Goal: Communication & Community: Ask a question

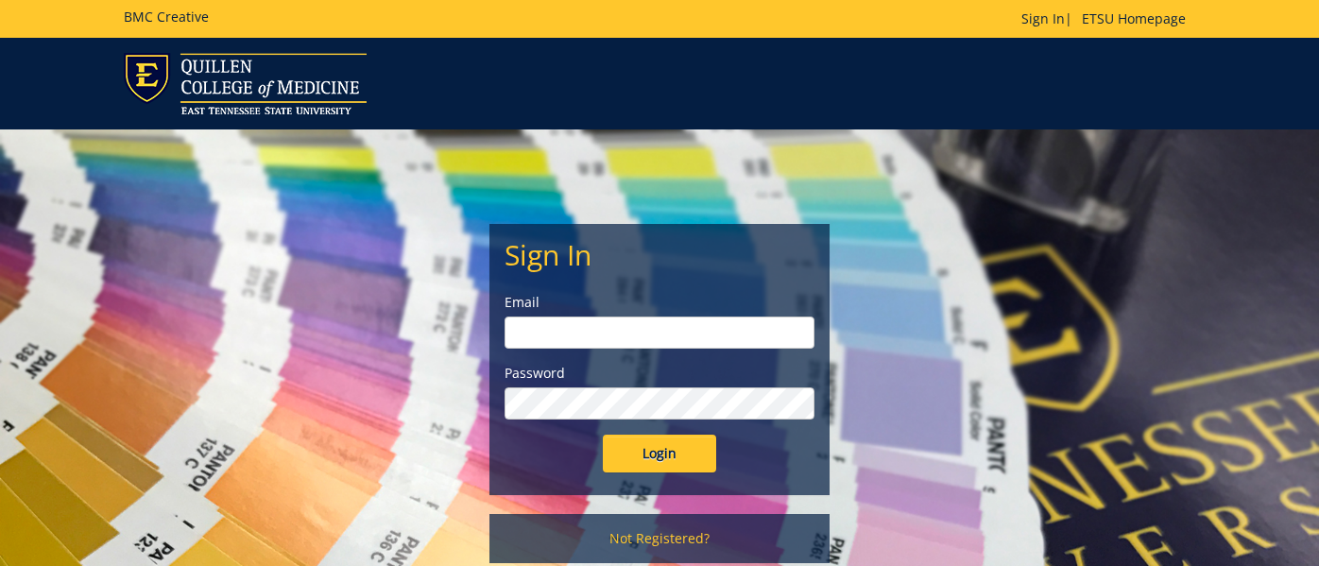
type input "[EMAIL_ADDRESS][DOMAIN_NAME]"
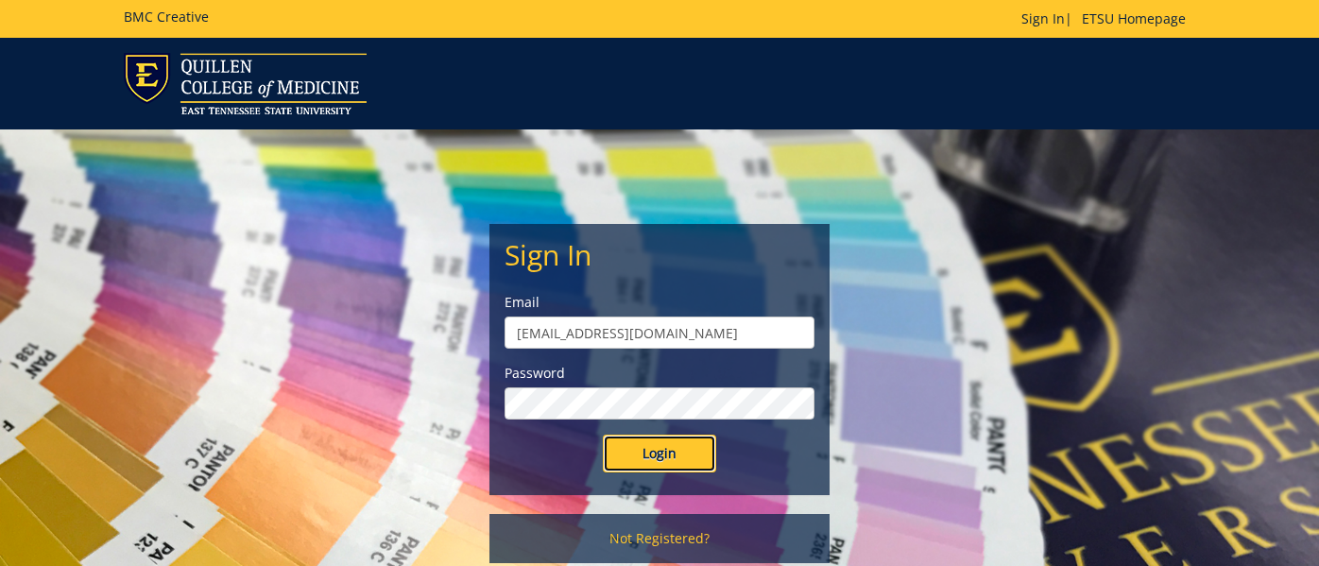
click at [642, 452] on input "Login" at bounding box center [659, 454] width 113 height 38
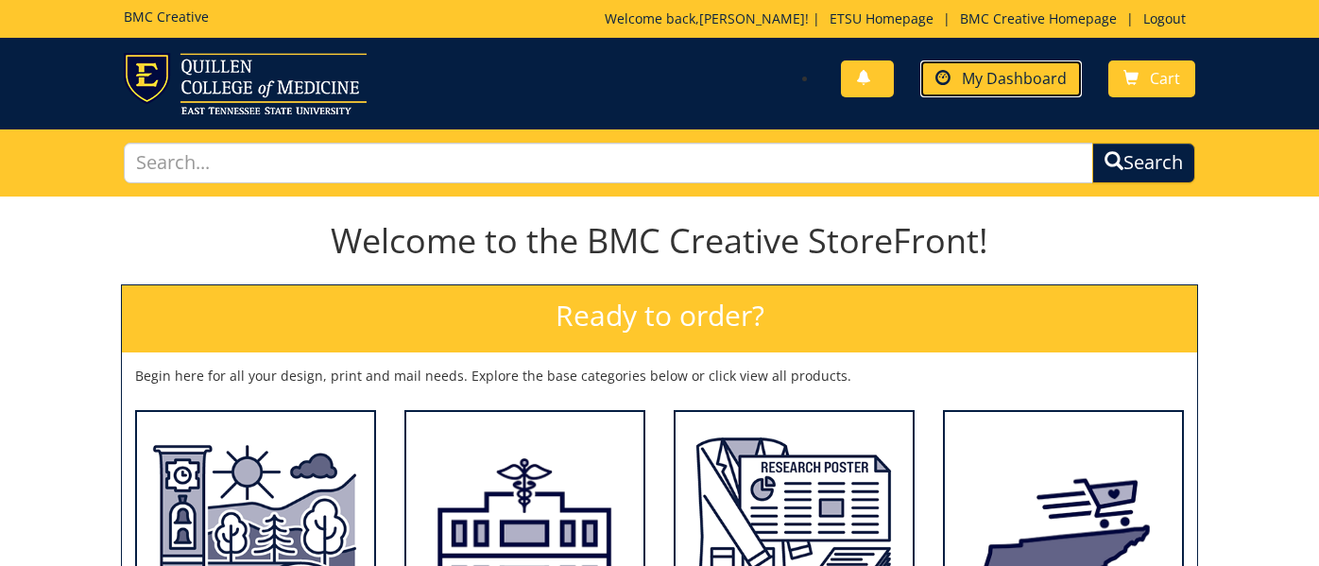
click at [1030, 77] on span "My Dashboard" at bounding box center [1014, 78] width 105 height 21
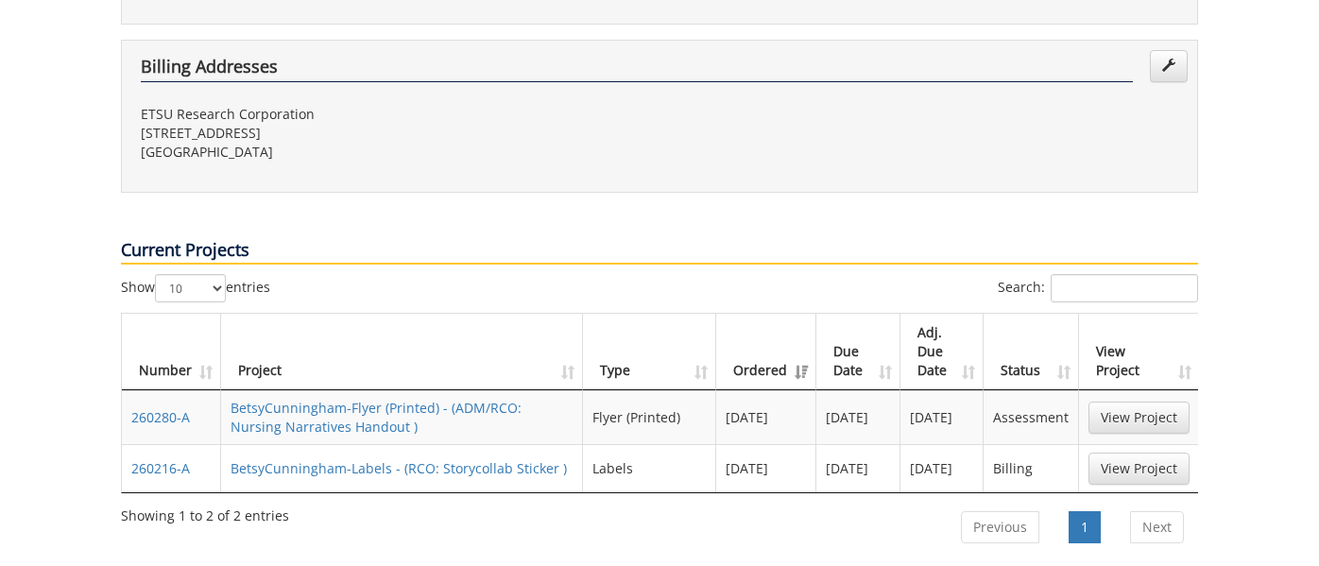
scroll to position [717, 0]
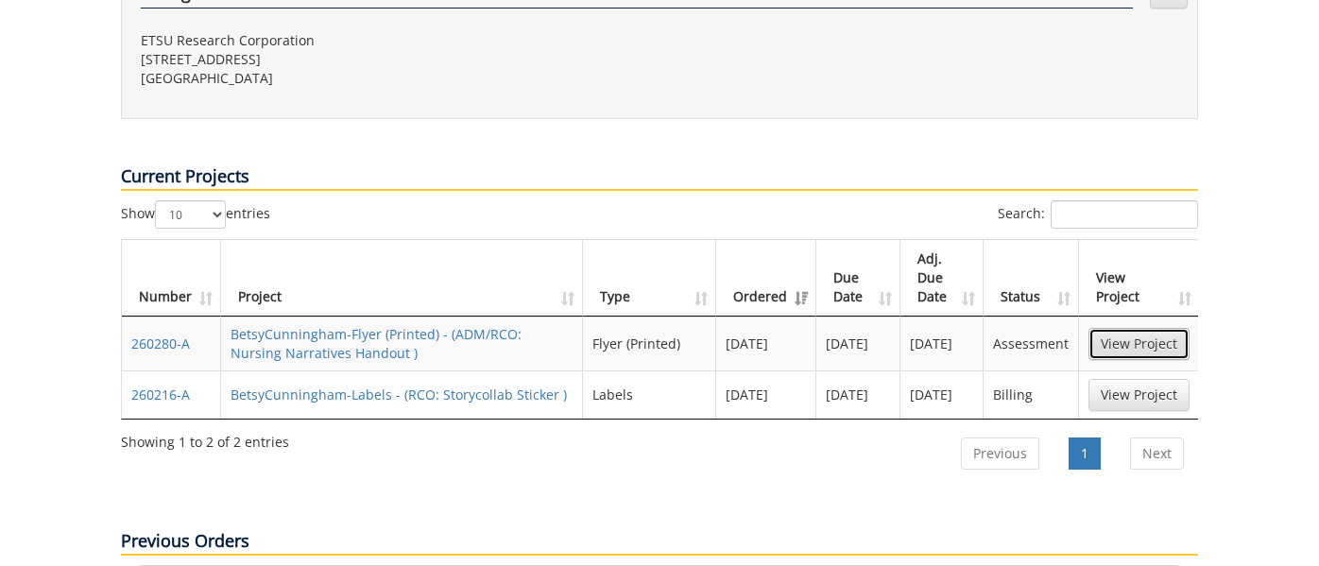
click at [1126, 328] on link "View Project" at bounding box center [1138, 344] width 101 height 32
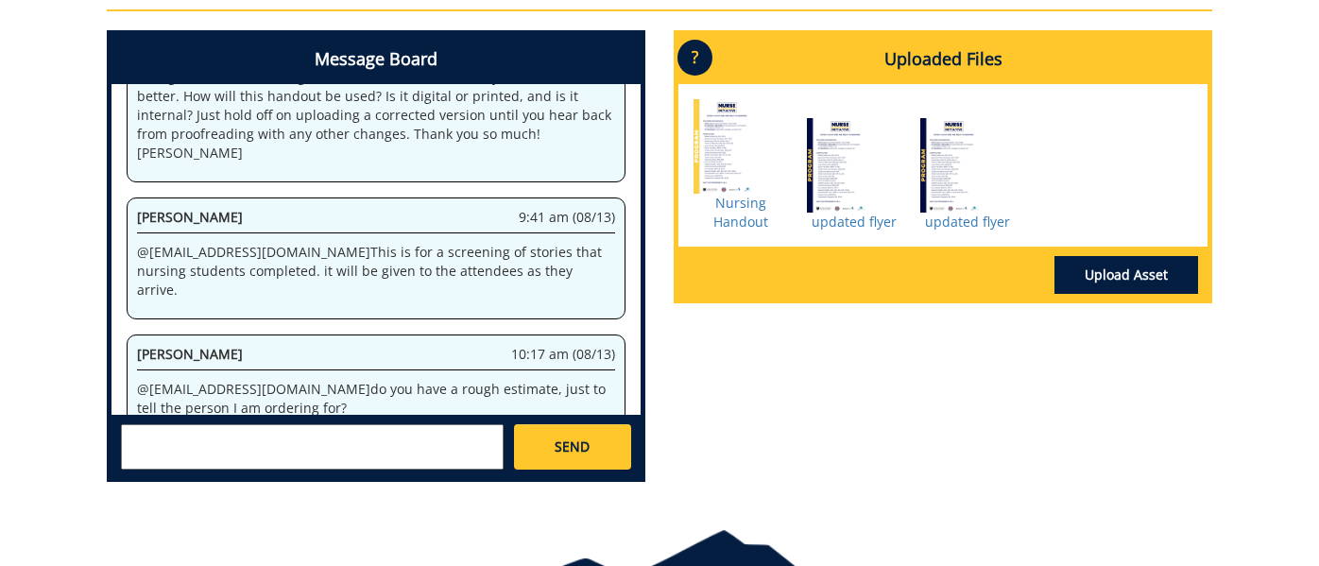
scroll to position [859, 0]
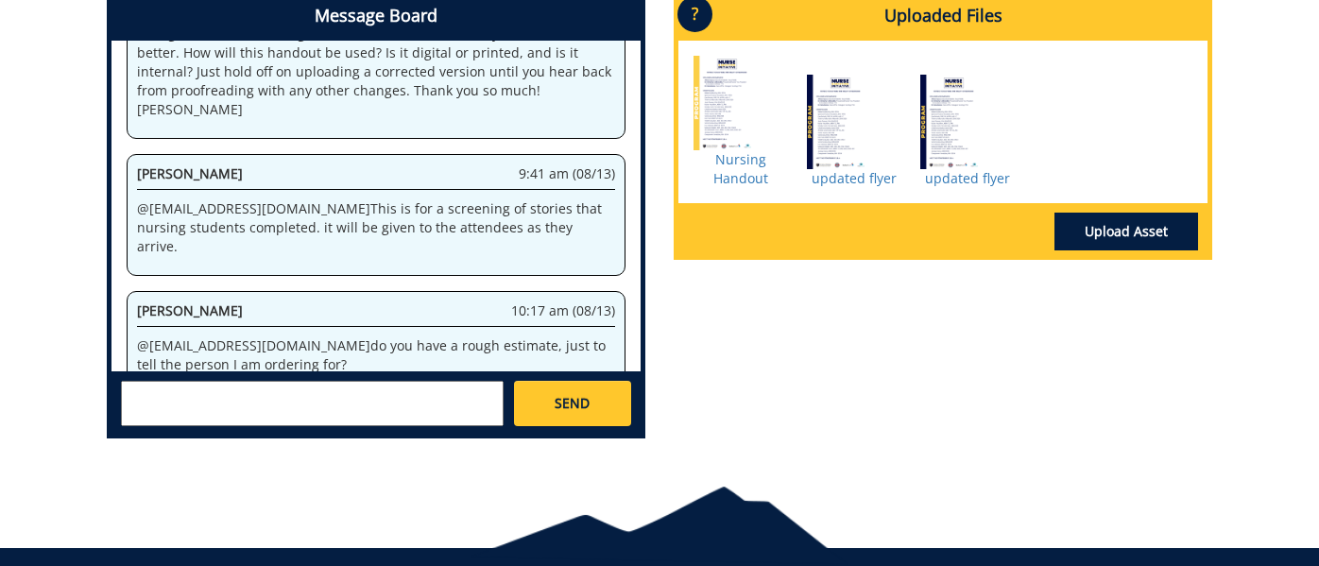
click at [305, 418] on textarea at bounding box center [312, 403] width 383 height 45
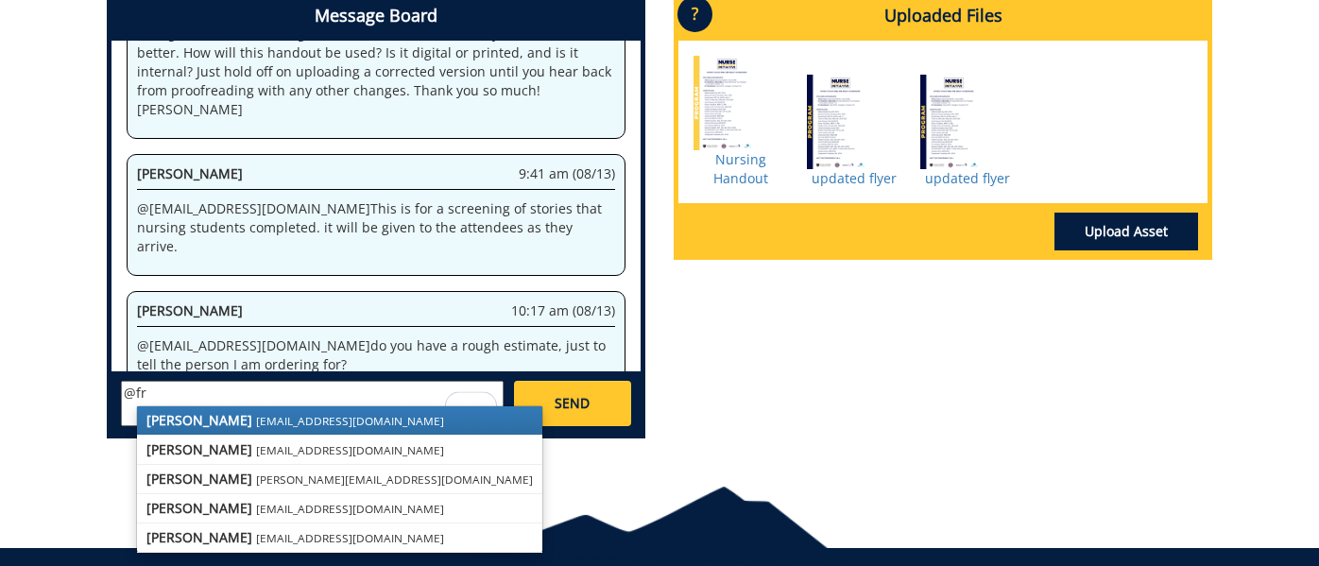
click at [256, 417] on small "conleyga@etsu.edu" at bounding box center [350, 420] width 188 height 15
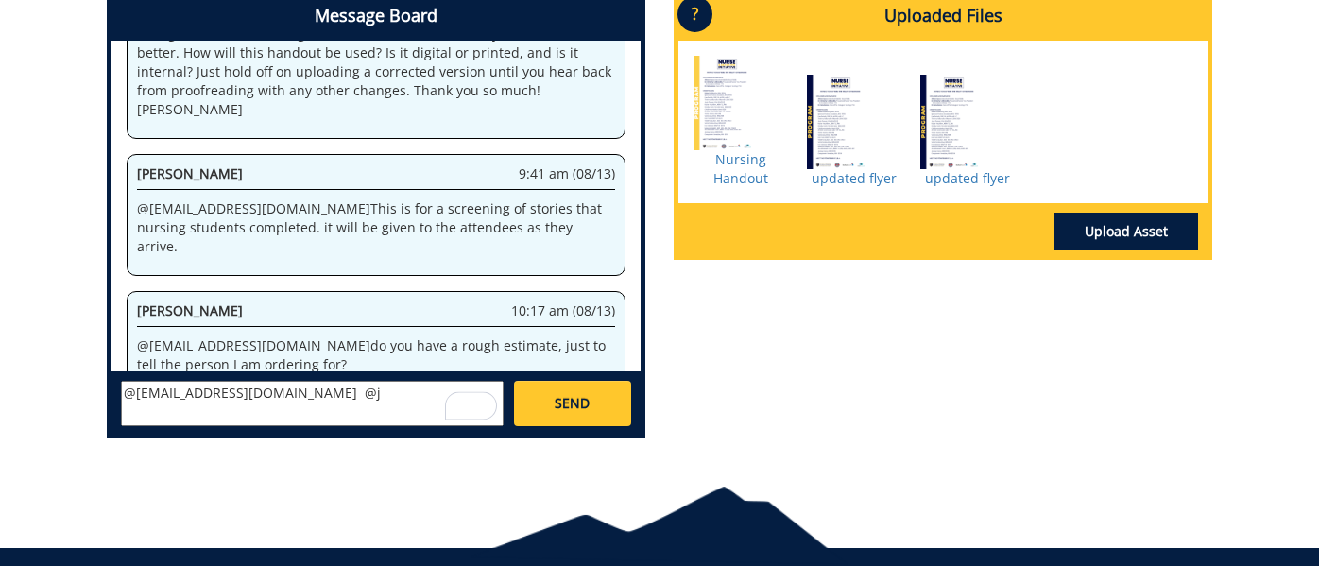
click at [281, 402] on textarea "@conleyga@etsu.edu @j" at bounding box center [312, 403] width 383 height 45
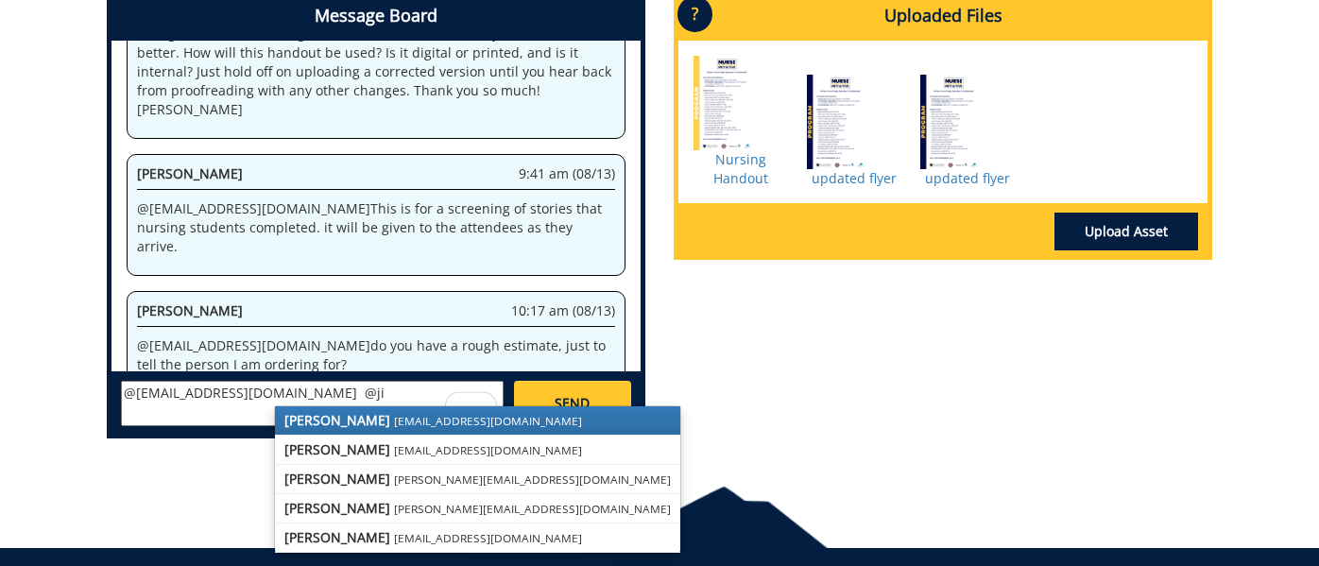
click at [394, 423] on small "[EMAIL_ADDRESS][DOMAIN_NAME]" at bounding box center [488, 420] width 188 height 15
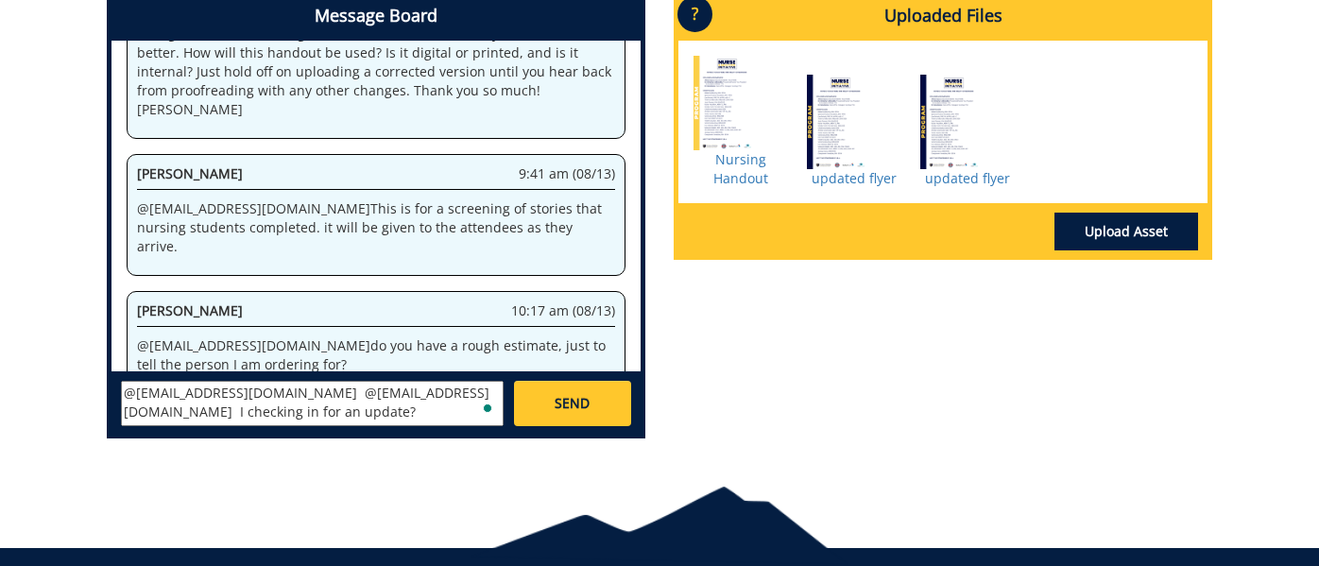
scroll to position [15, 0]
type textarea "@conleyga@etsu.edu @fair@mail.etsu.edu I checking in for an update?"
click at [572, 410] on span "SEND" at bounding box center [571, 403] width 35 height 19
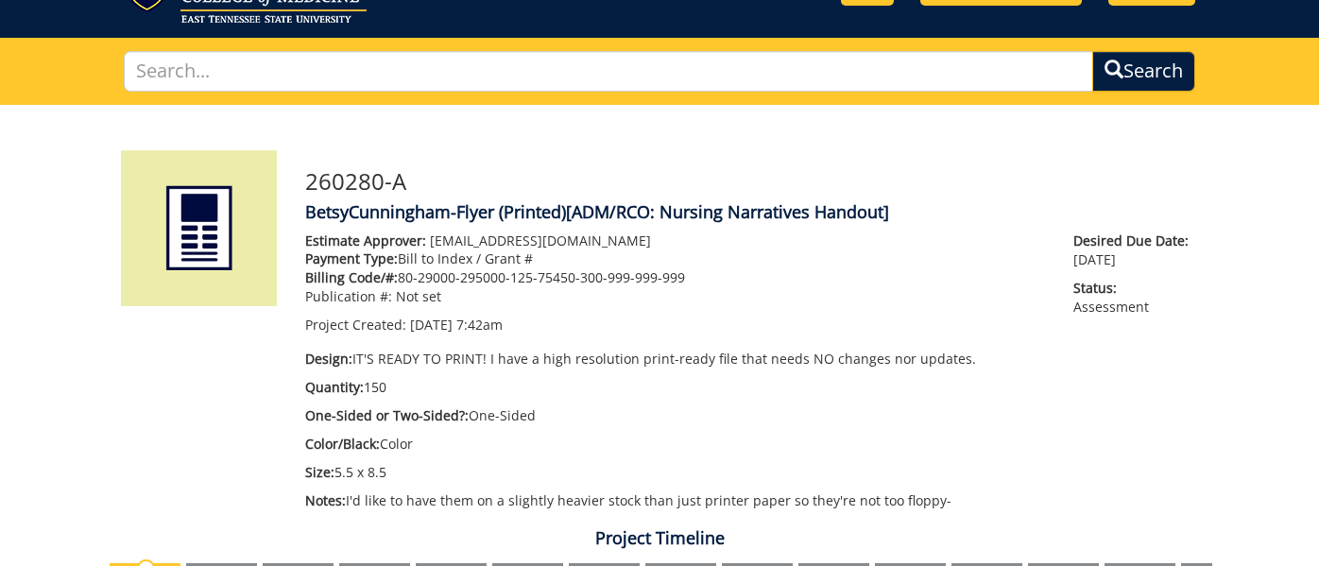
scroll to position [0, 0]
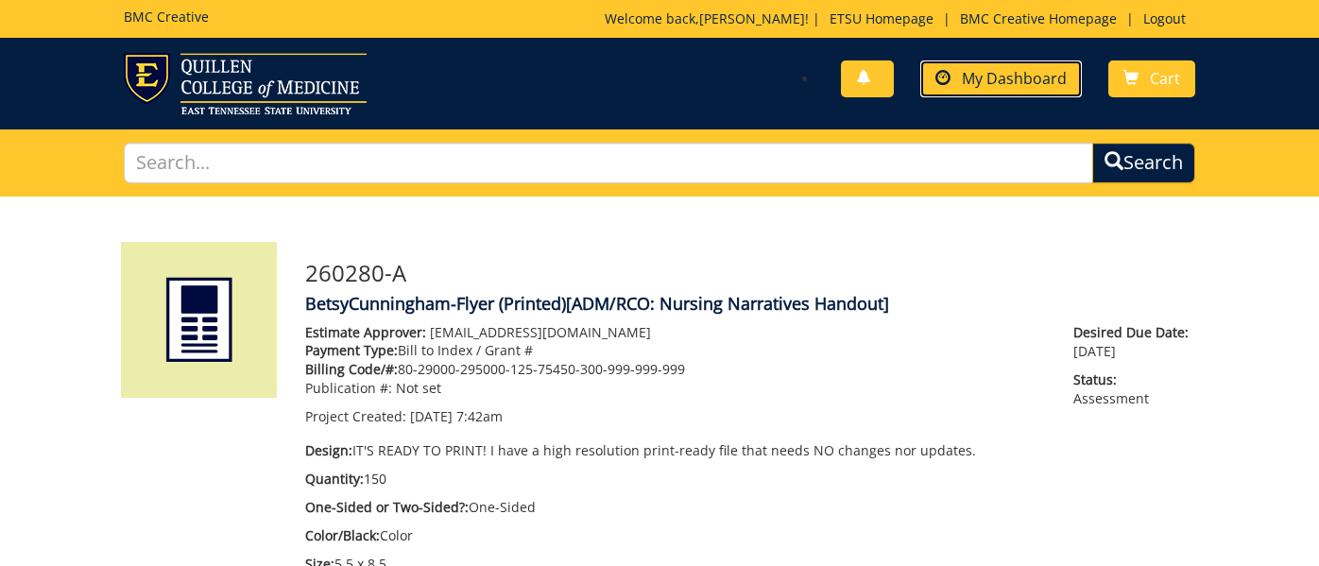
click at [1018, 94] on link "My Dashboard" at bounding box center [1001, 78] width 162 height 37
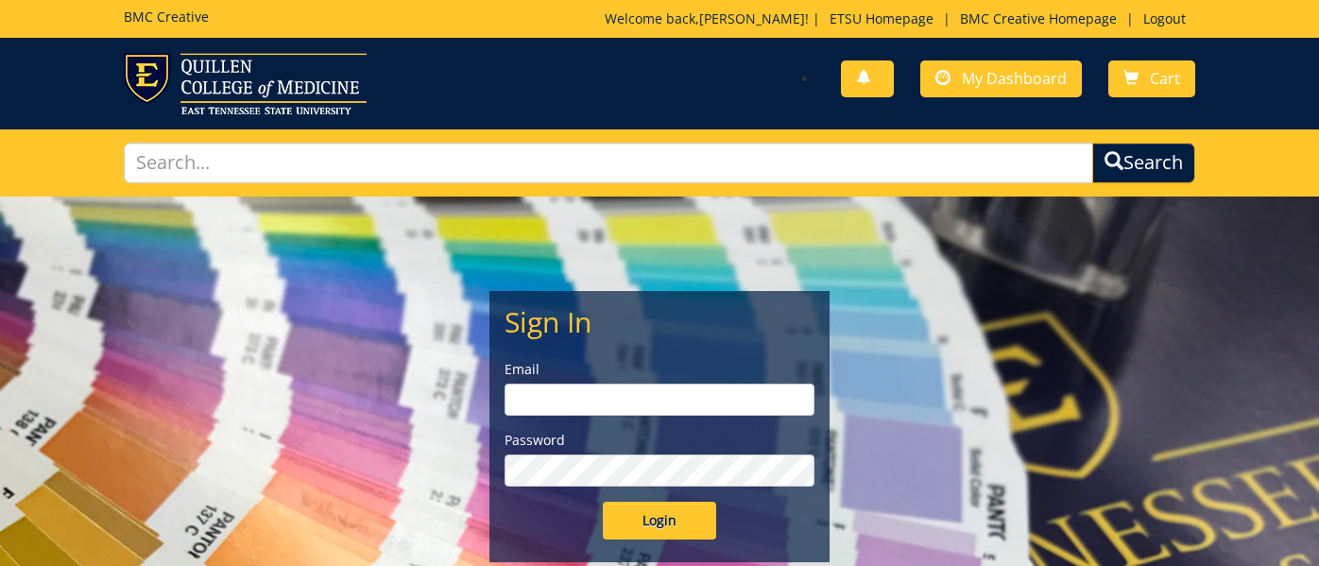
type input "[EMAIL_ADDRESS][DOMAIN_NAME]"
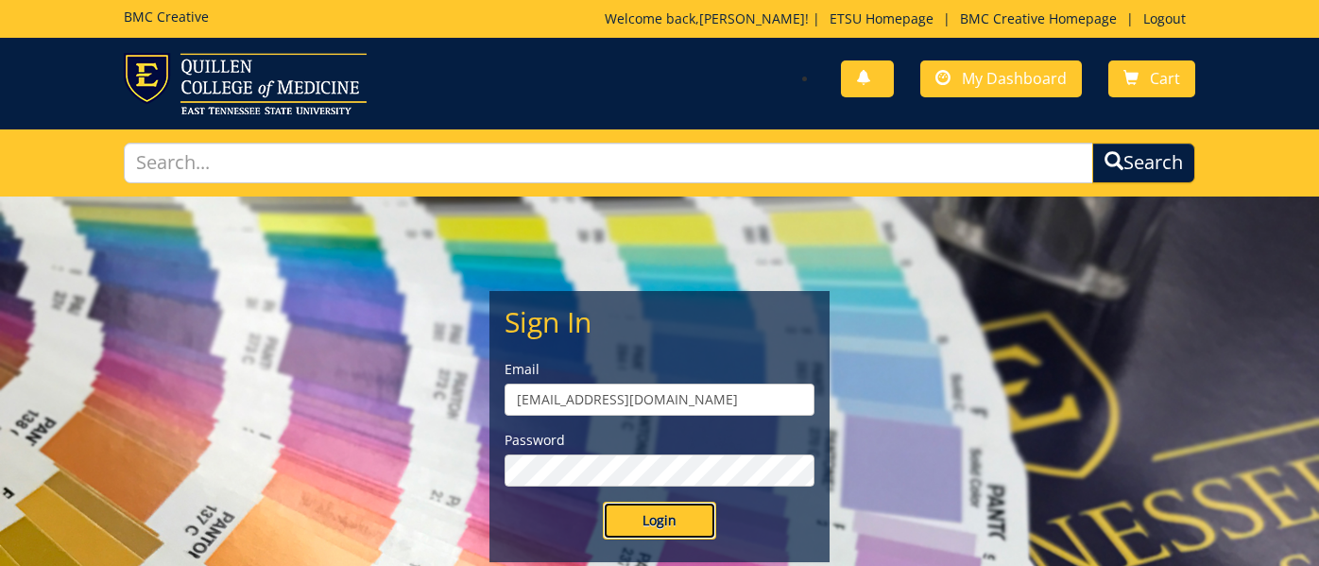
click at [659, 506] on input "Login" at bounding box center [659, 521] width 113 height 38
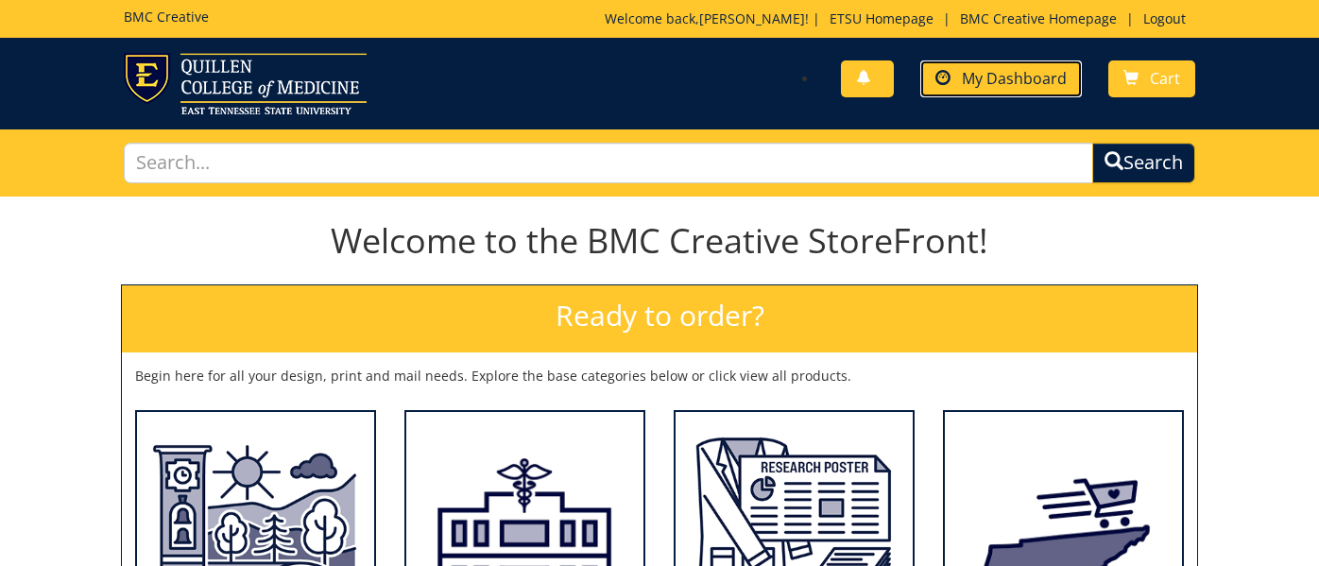
click at [994, 94] on link "My Dashboard" at bounding box center [1001, 78] width 162 height 37
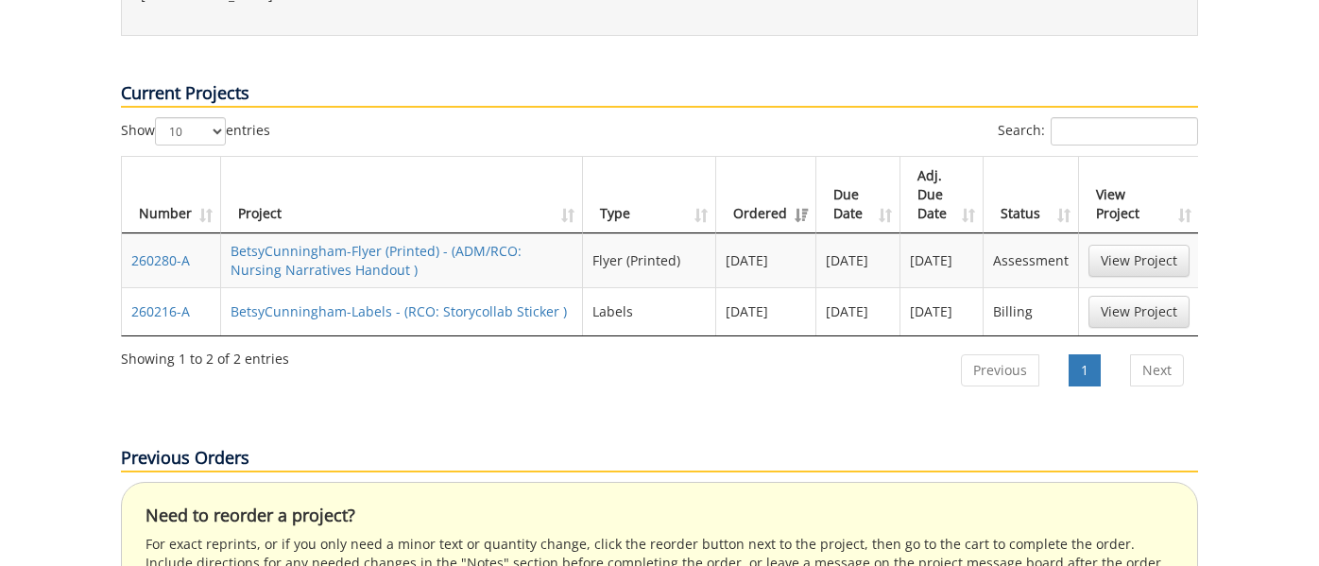
scroll to position [740, 0]
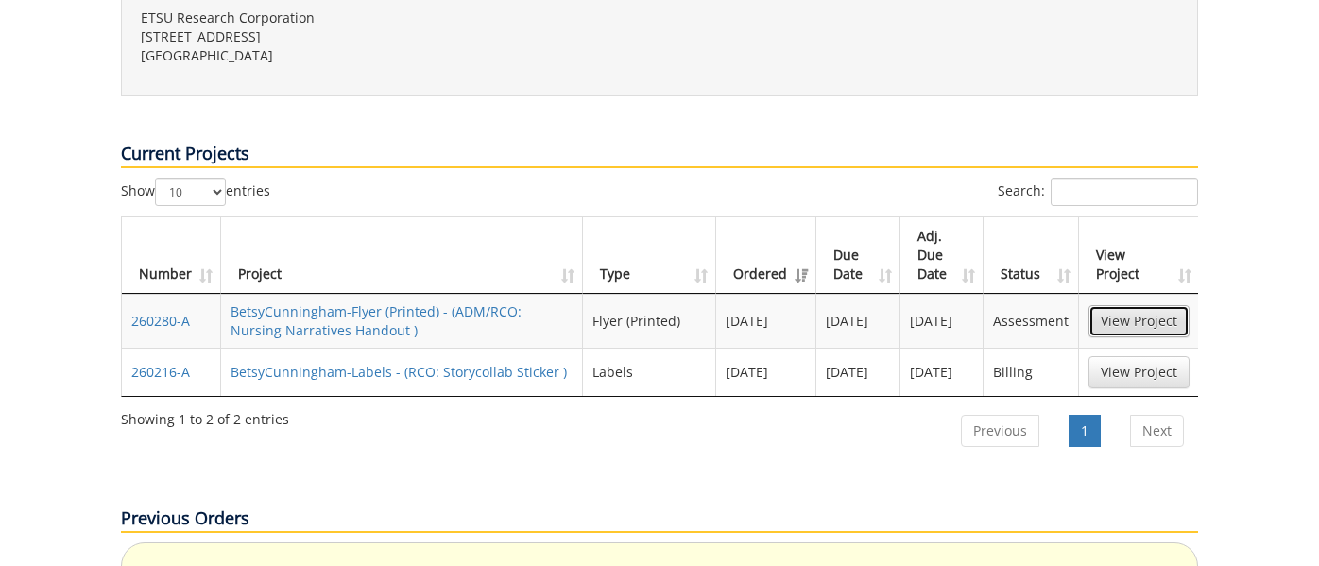
click at [1148, 305] on link "View Project" at bounding box center [1138, 321] width 101 height 32
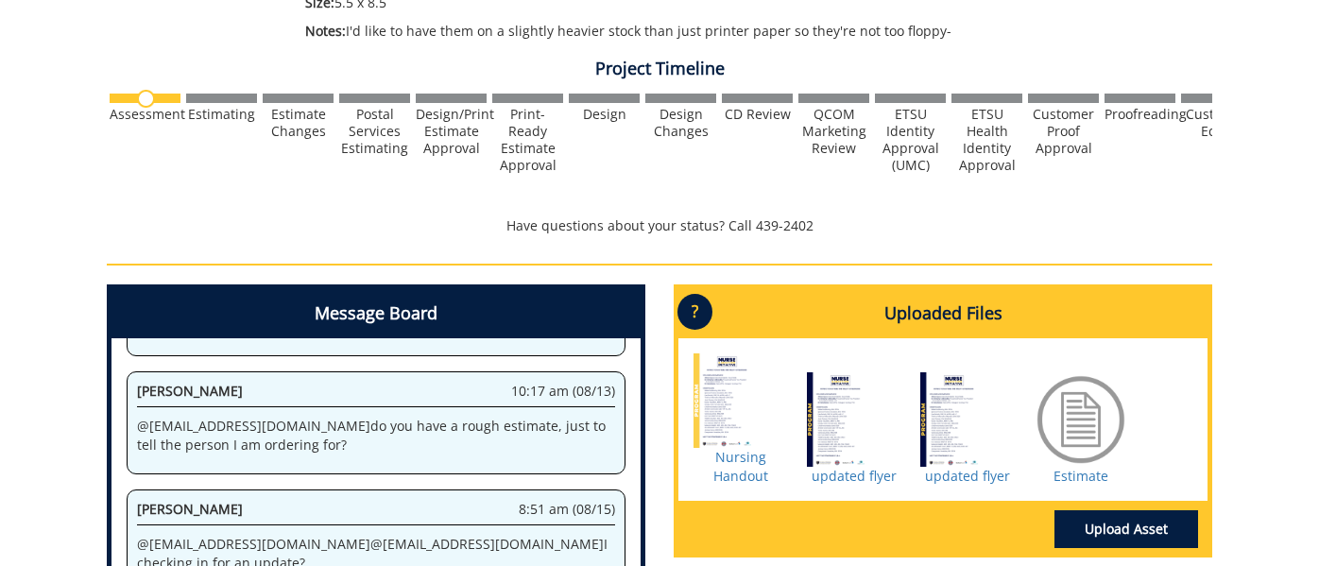
scroll to position [629, 0]
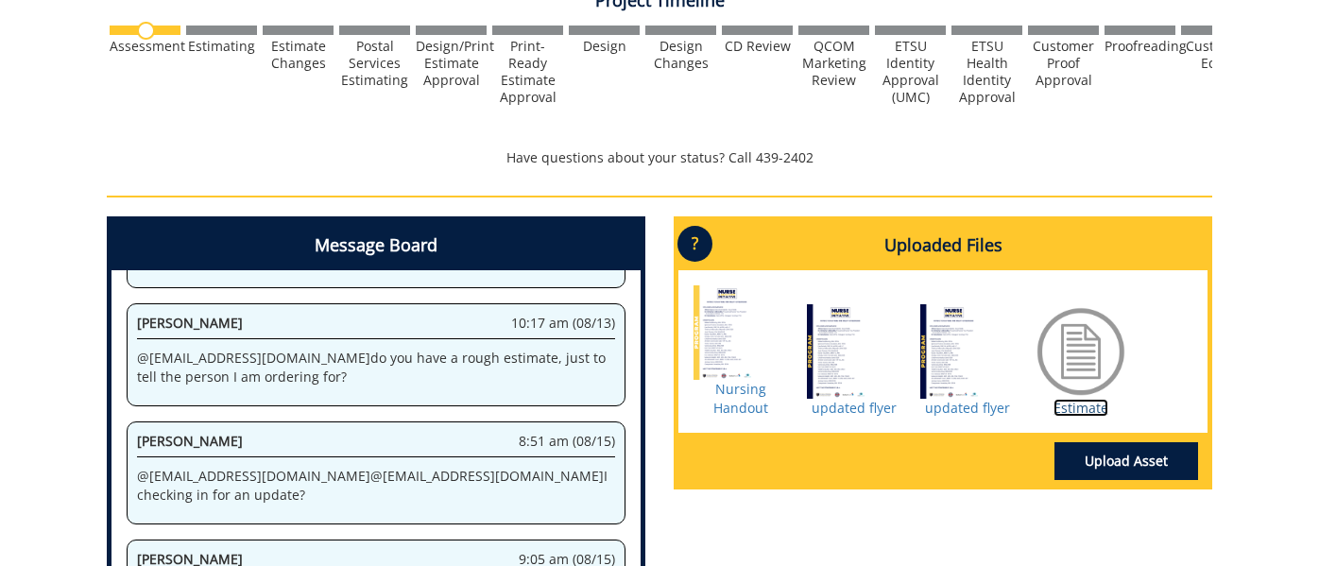
click at [1079, 406] on link "Estimate" at bounding box center [1080, 408] width 55 height 18
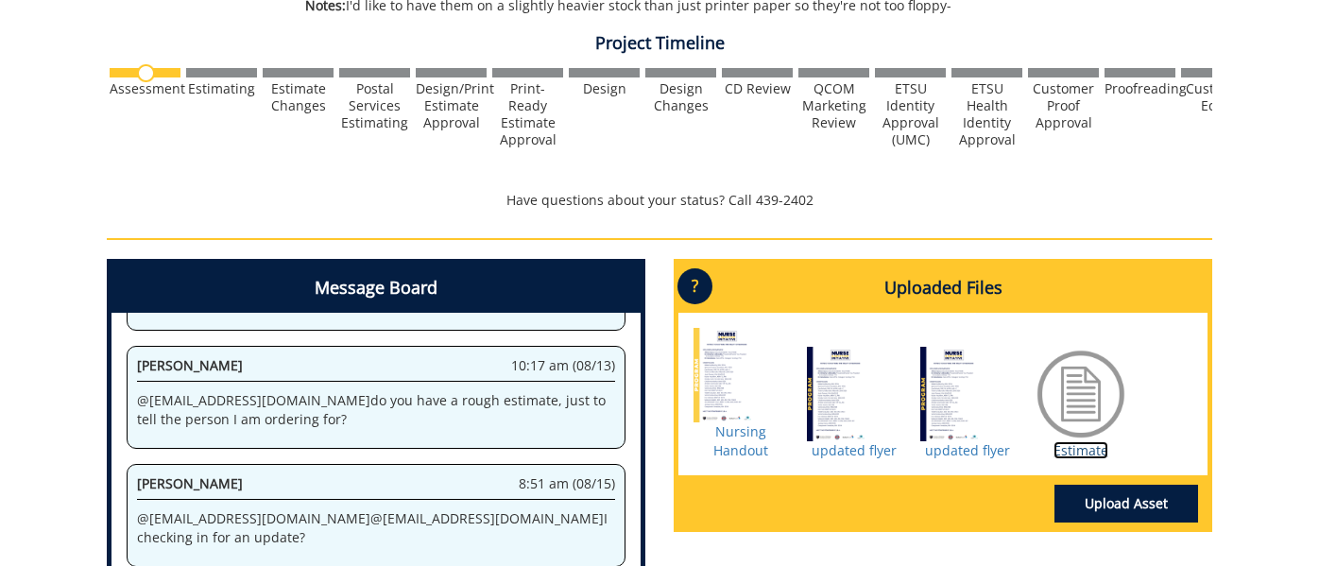
scroll to position [591, 0]
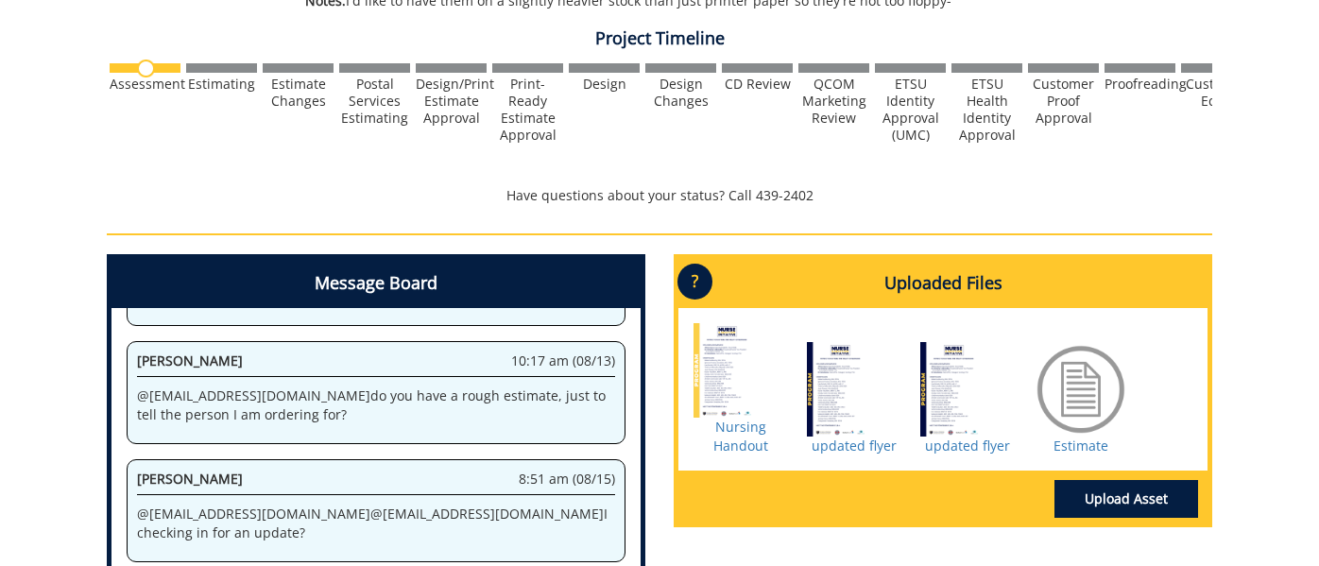
click at [1087, 392] on div at bounding box center [1080, 389] width 94 height 94
click at [1076, 444] on link "Estimate" at bounding box center [1080, 445] width 55 height 18
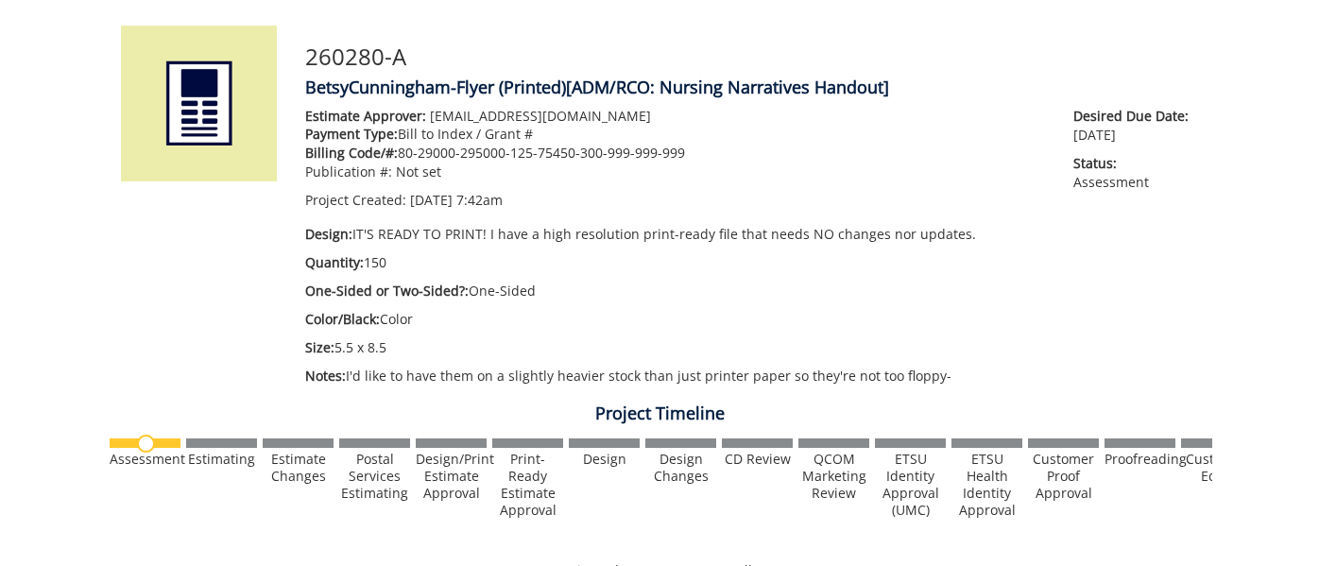
scroll to position [394, 0]
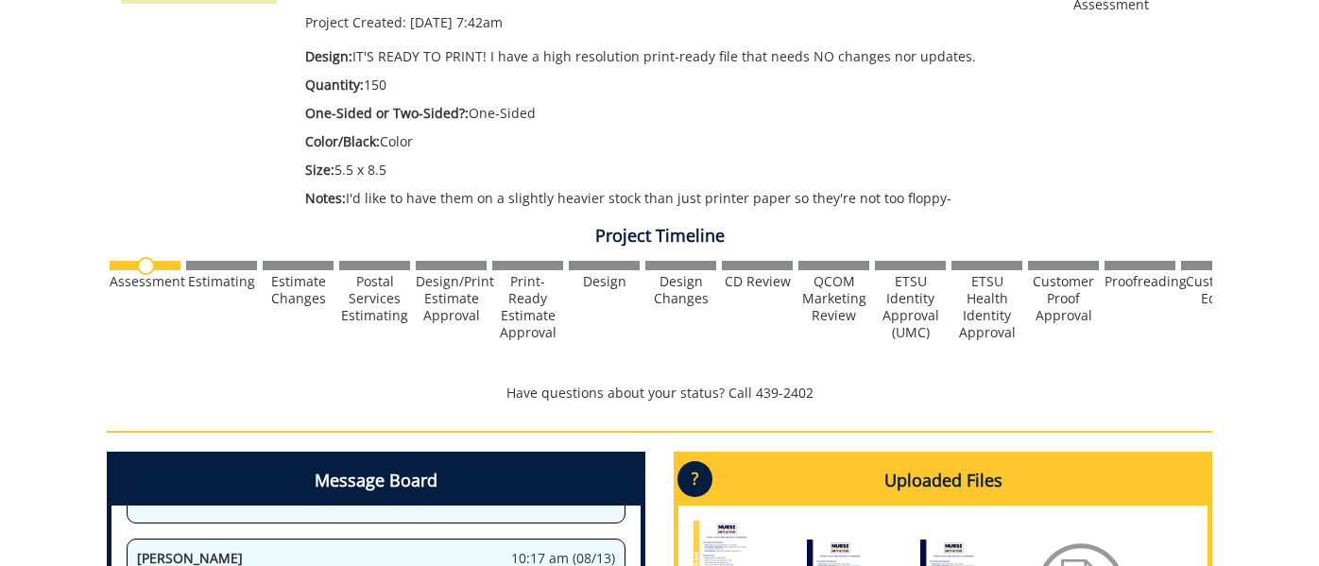
click at [656, 393] on p "Have questions about your status? Call 439-2402" at bounding box center [659, 393] width 1105 height 19
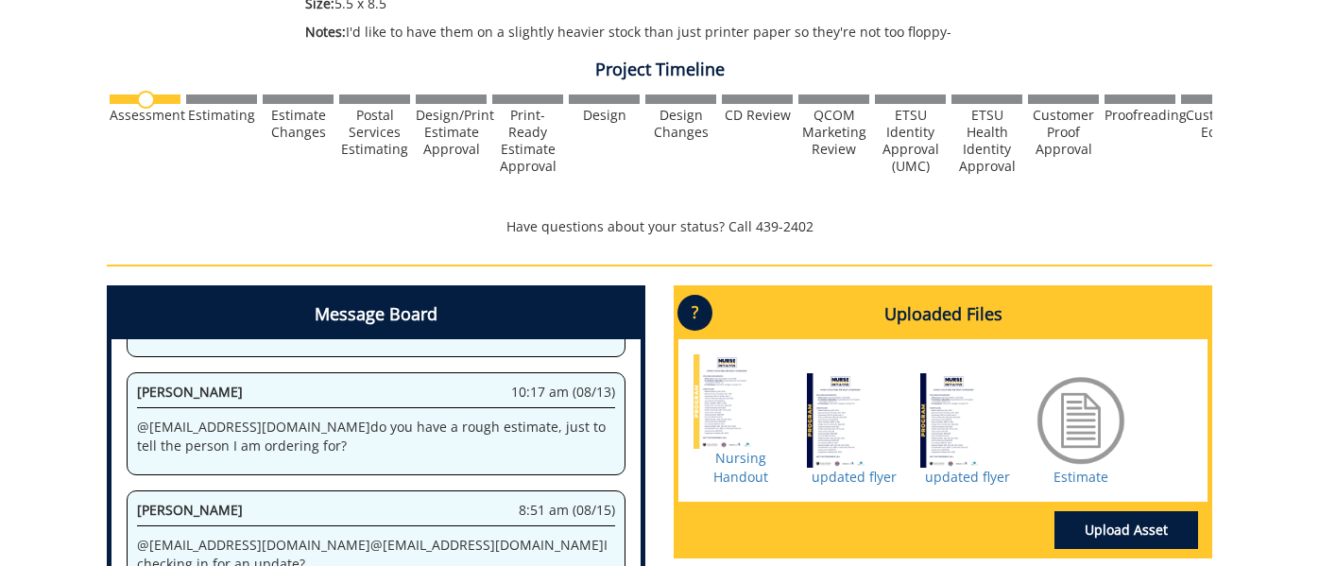
scroll to position [659, 0]
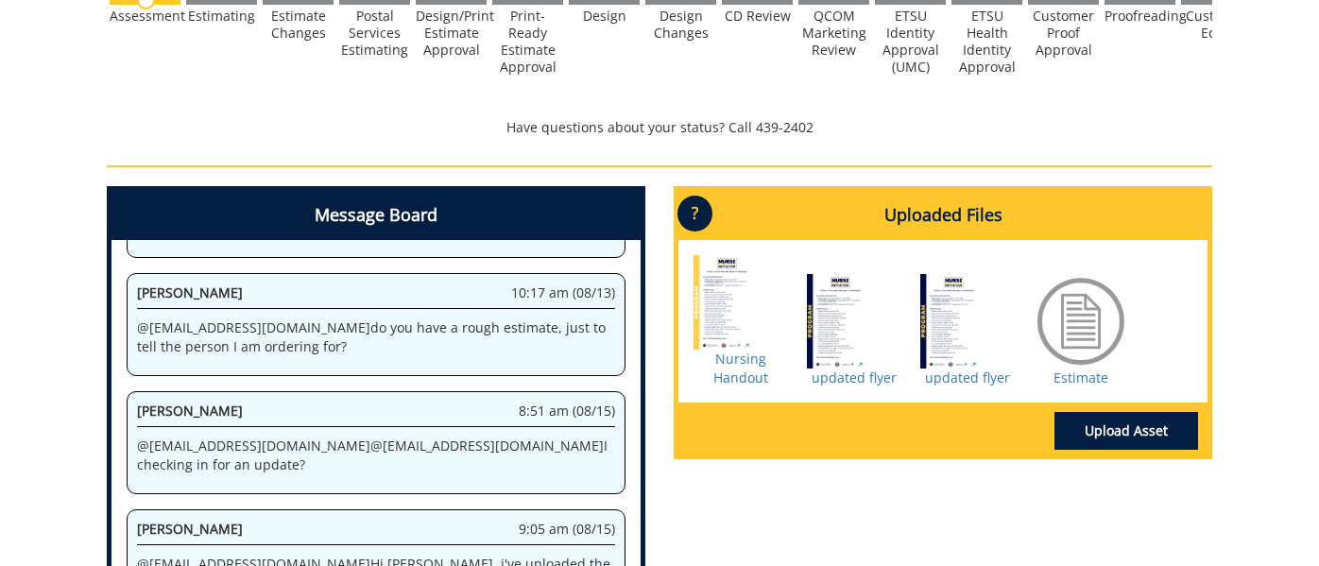
click at [1077, 326] on div at bounding box center [1080, 321] width 94 height 94
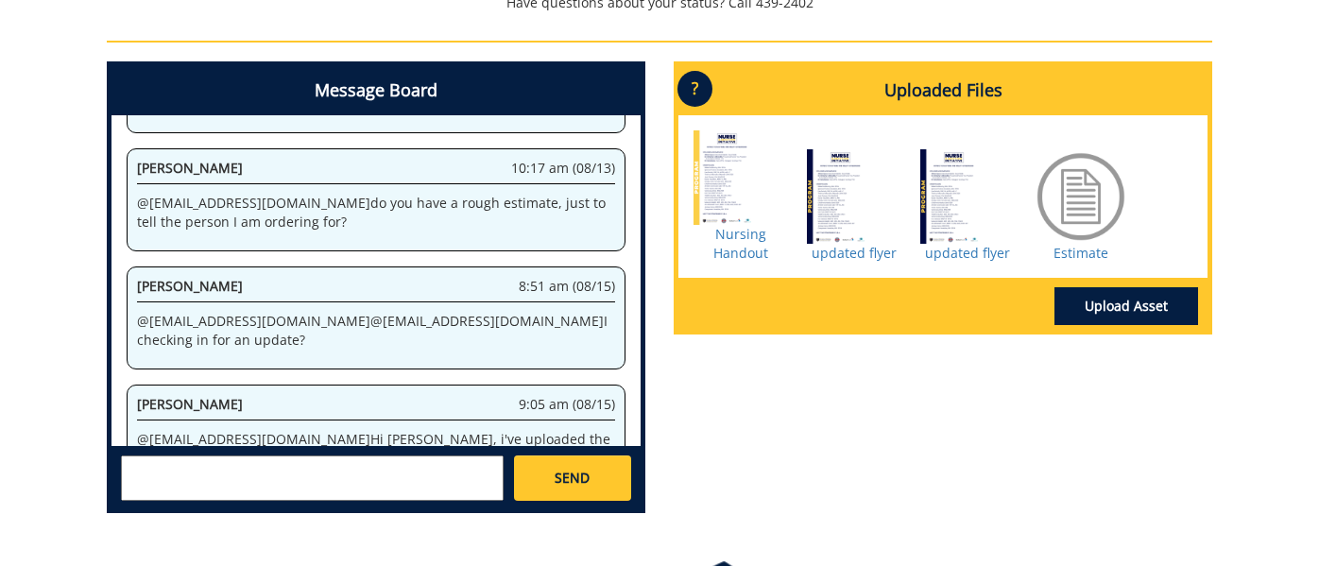
scroll to position [929, 0]
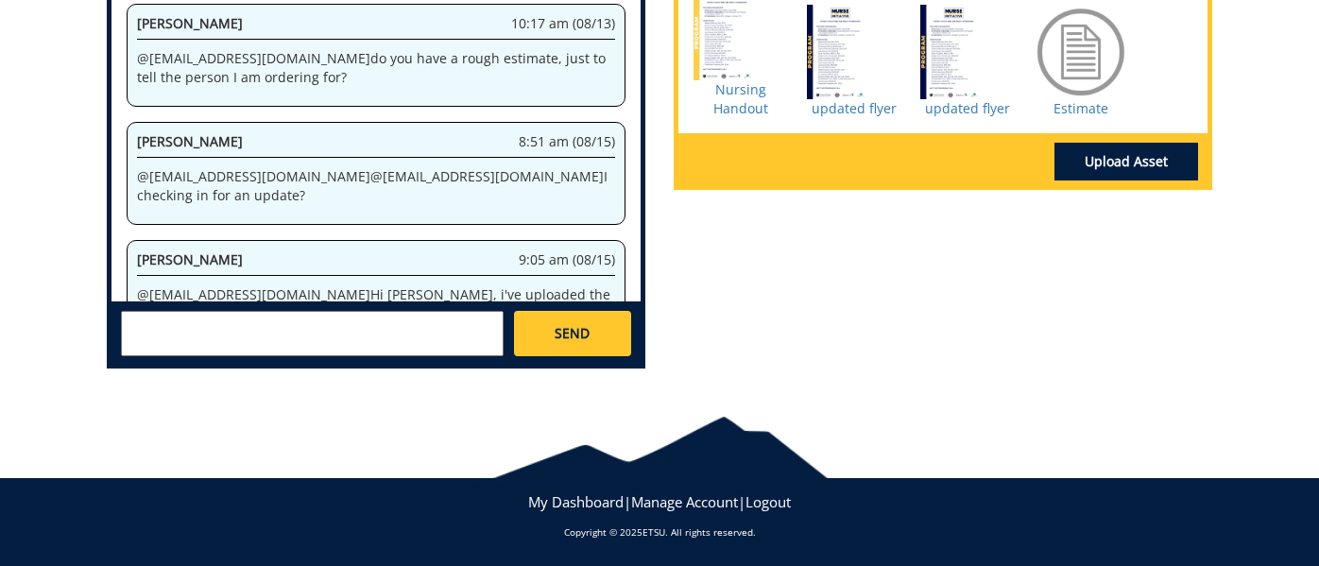
click at [369, 334] on textarea at bounding box center [312, 333] width 383 height 45
type textarea "o"
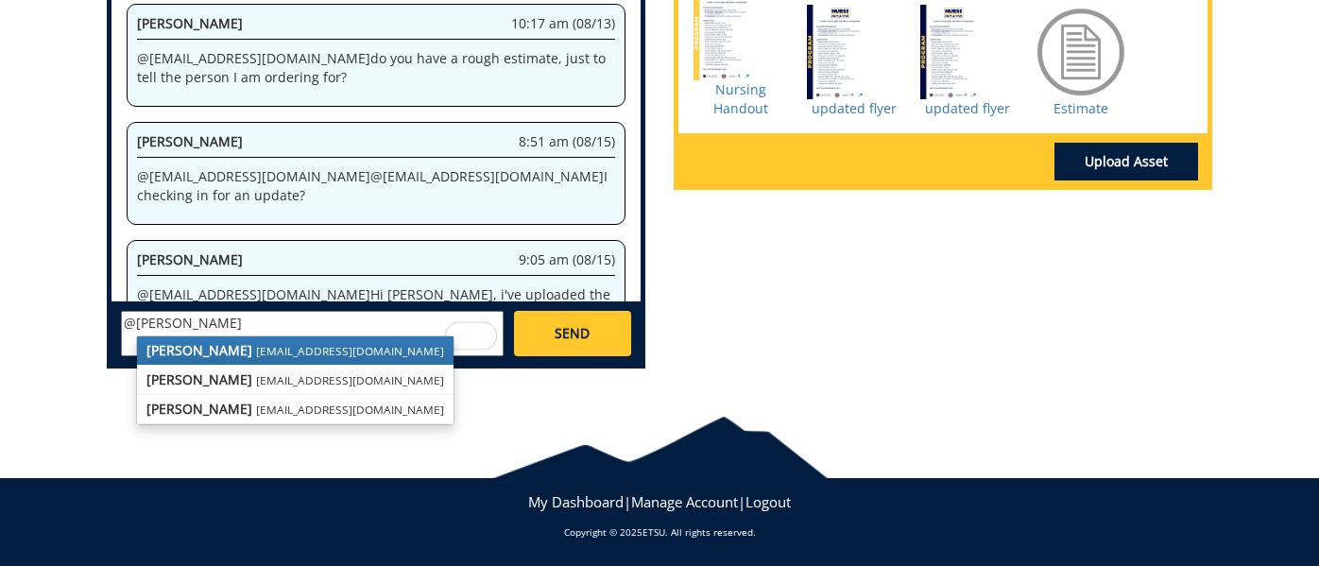
click at [301, 355] on small "[EMAIL_ADDRESS][DOMAIN_NAME]" at bounding box center [350, 350] width 188 height 15
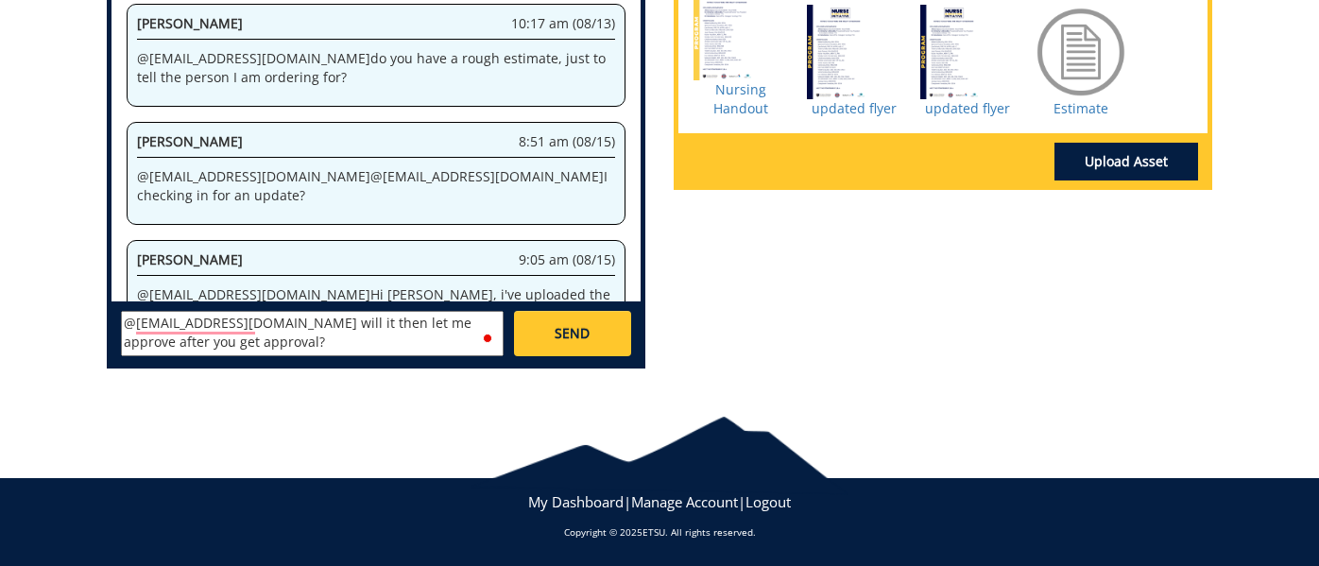
type textarea "@[EMAIL_ADDRESS][DOMAIN_NAME] will it then let me approve after you get approva…"
click at [597, 326] on link "SEND" at bounding box center [572, 333] width 117 height 45
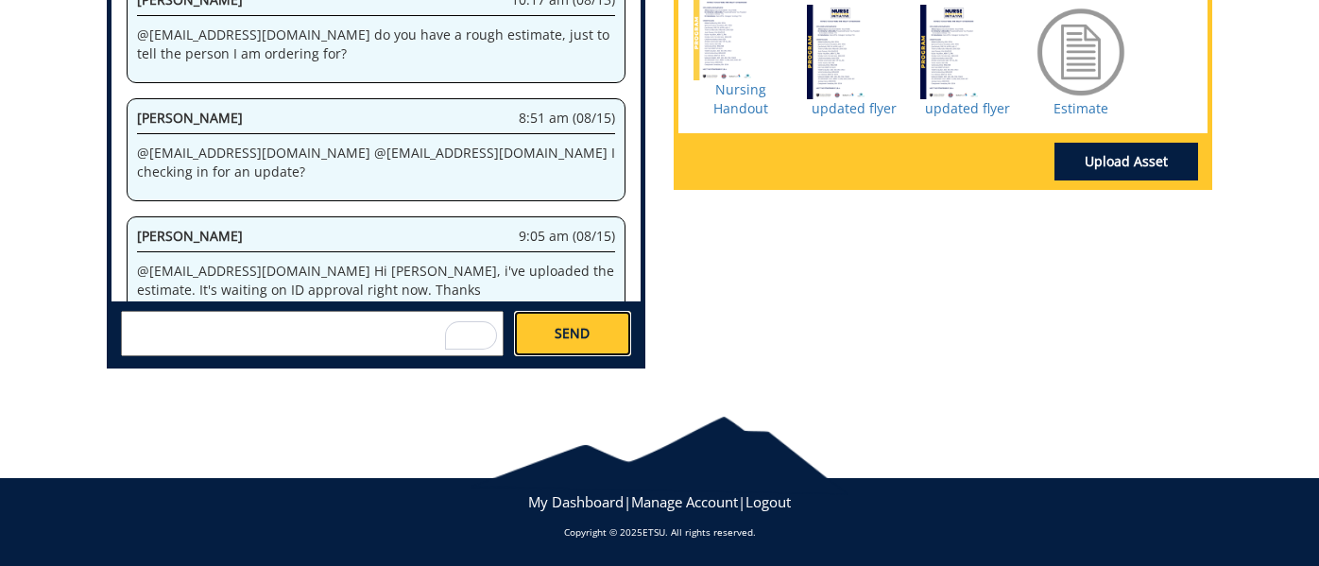
scroll to position [2391, 0]
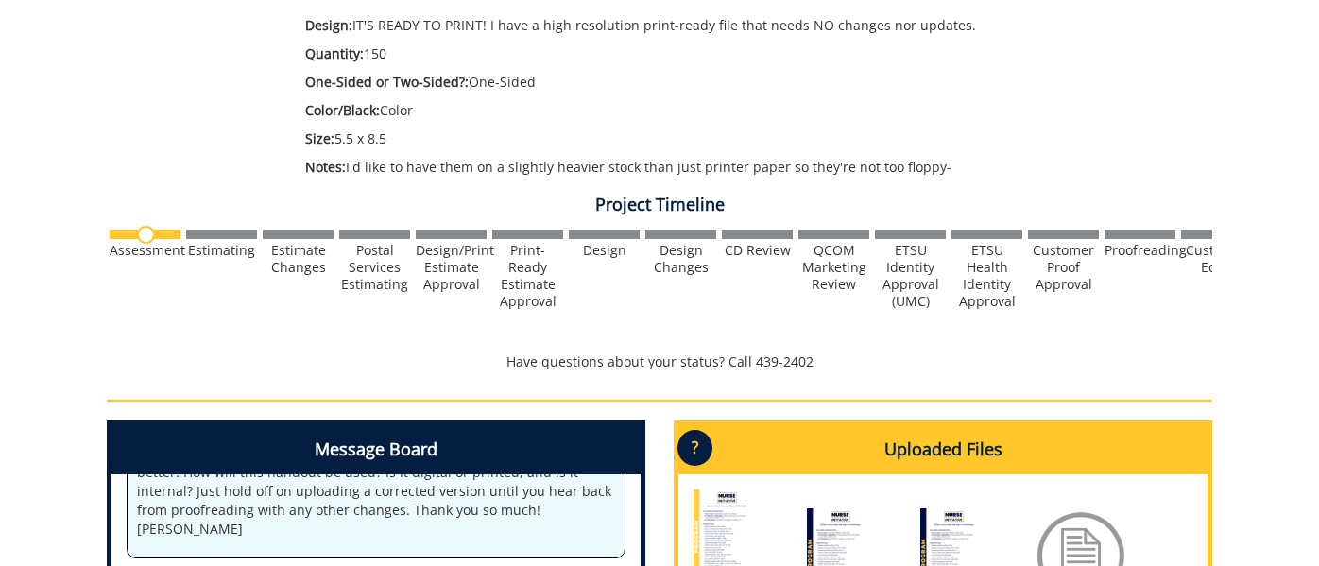
scroll to position [0, 0]
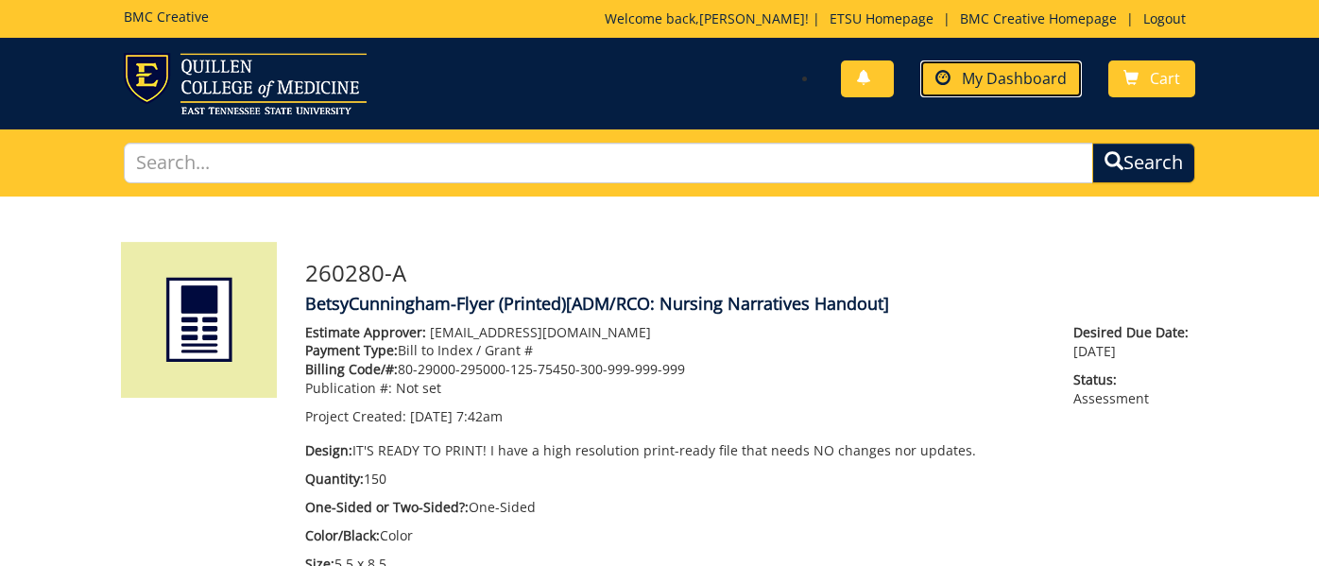
click at [1007, 81] on span "My Dashboard" at bounding box center [1014, 78] width 105 height 21
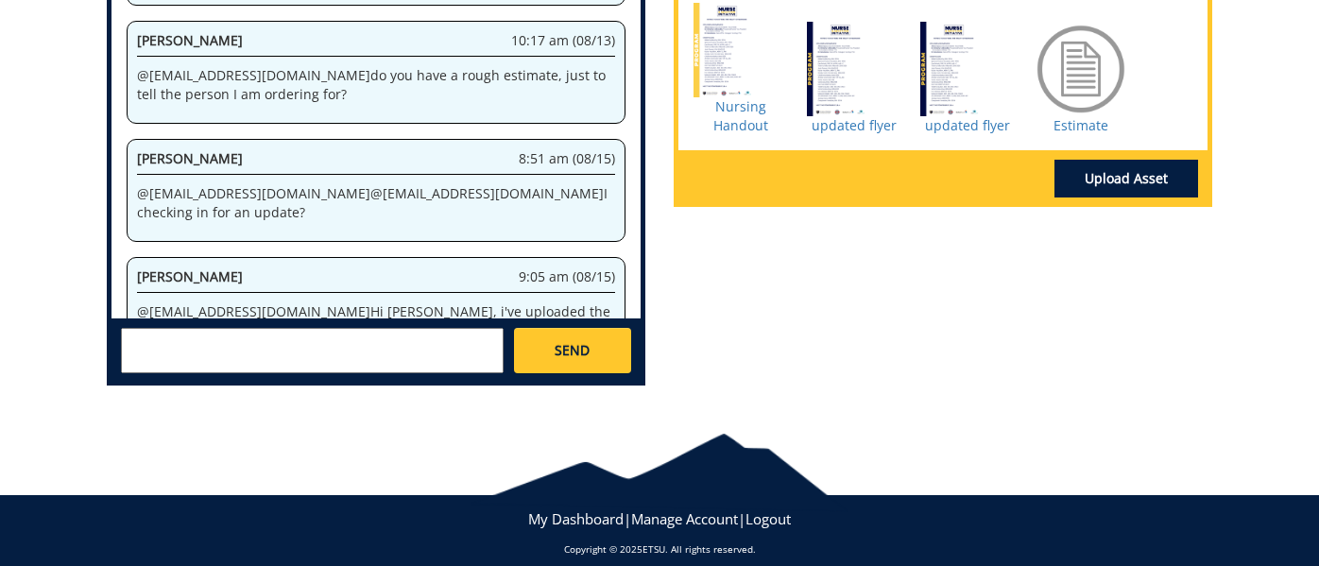
scroll to position [916, 0]
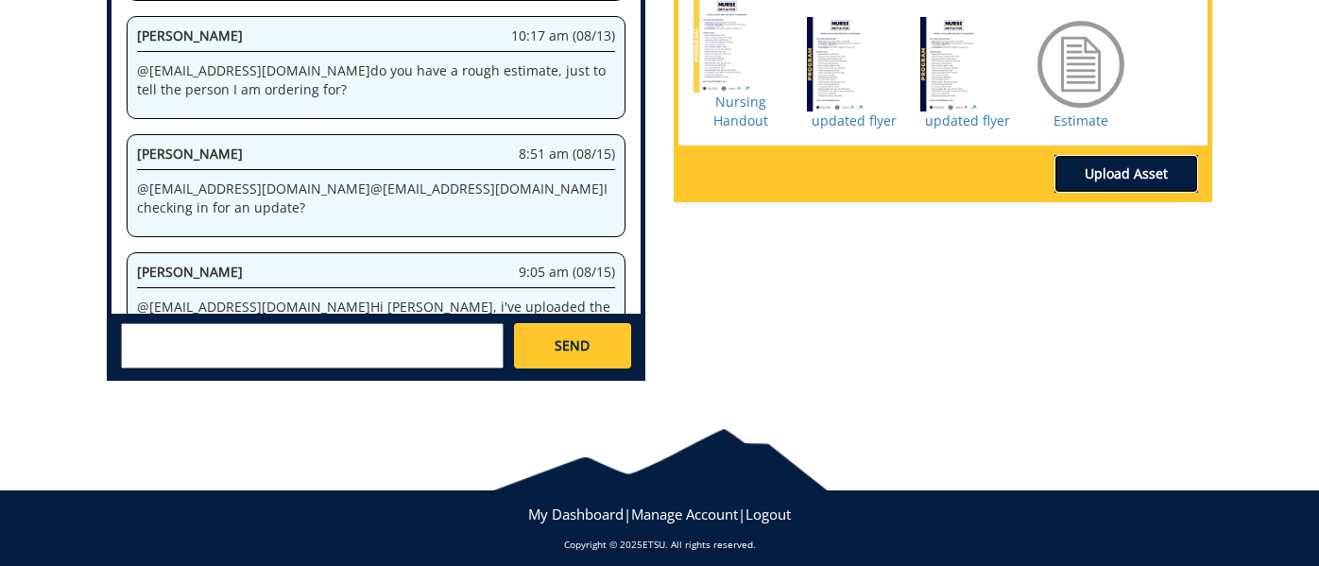
click at [1128, 172] on link "Upload Asset" at bounding box center [1126, 174] width 144 height 38
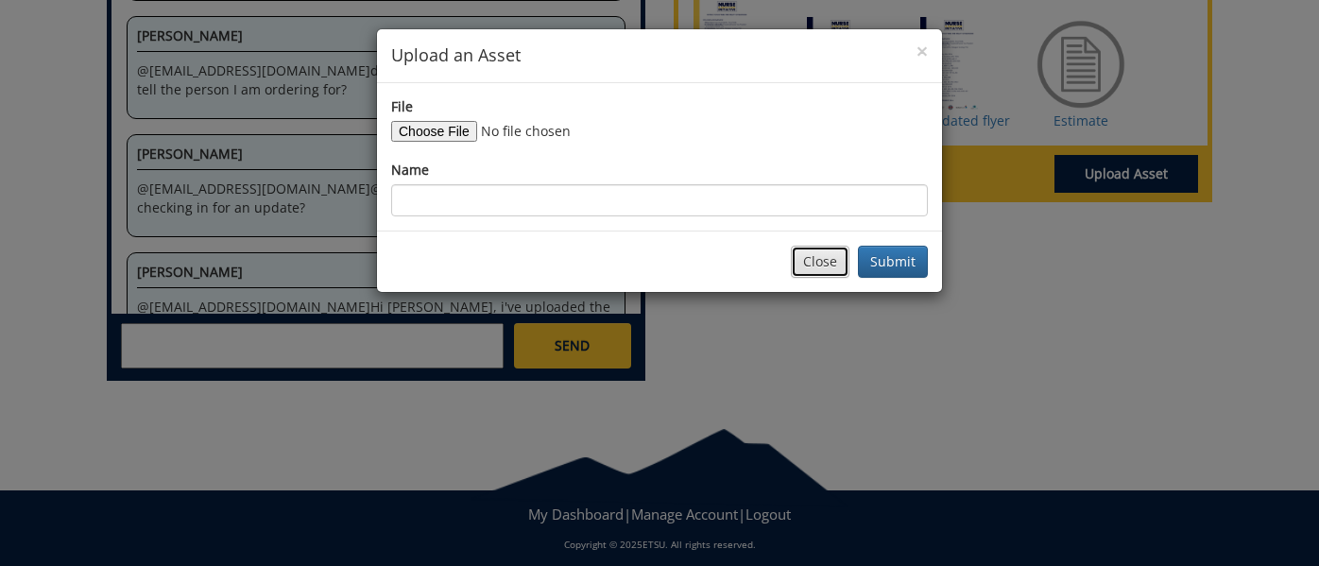
click at [814, 262] on button "Close" at bounding box center [820, 262] width 59 height 32
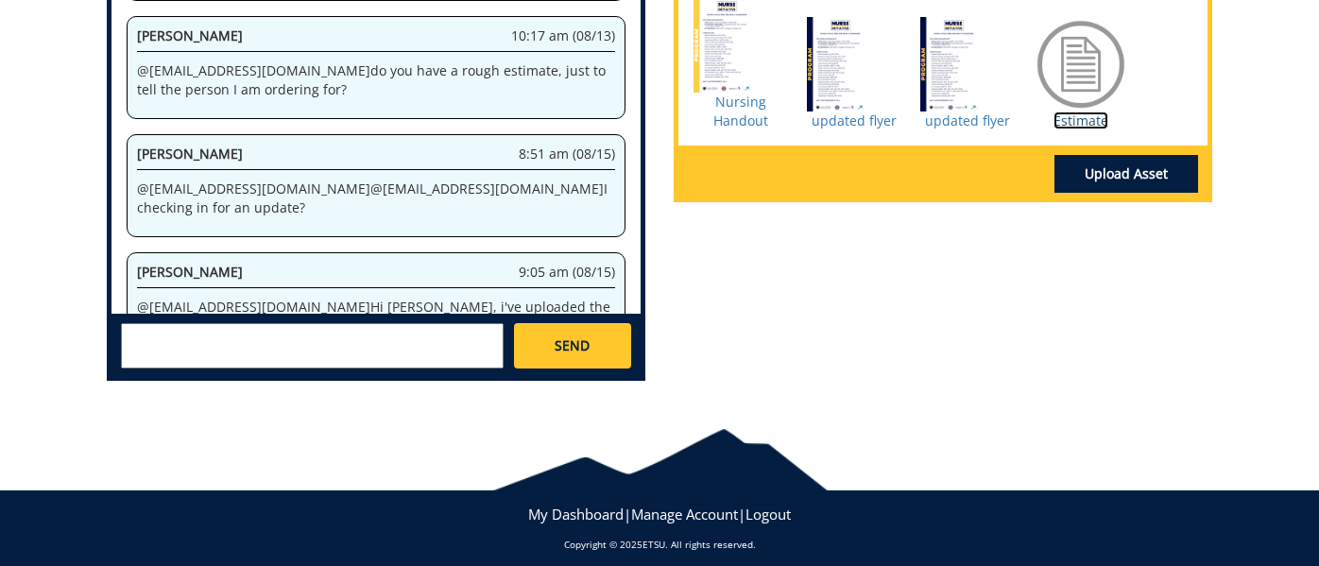
click at [1082, 128] on link "Estimate" at bounding box center [1080, 120] width 55 height 18
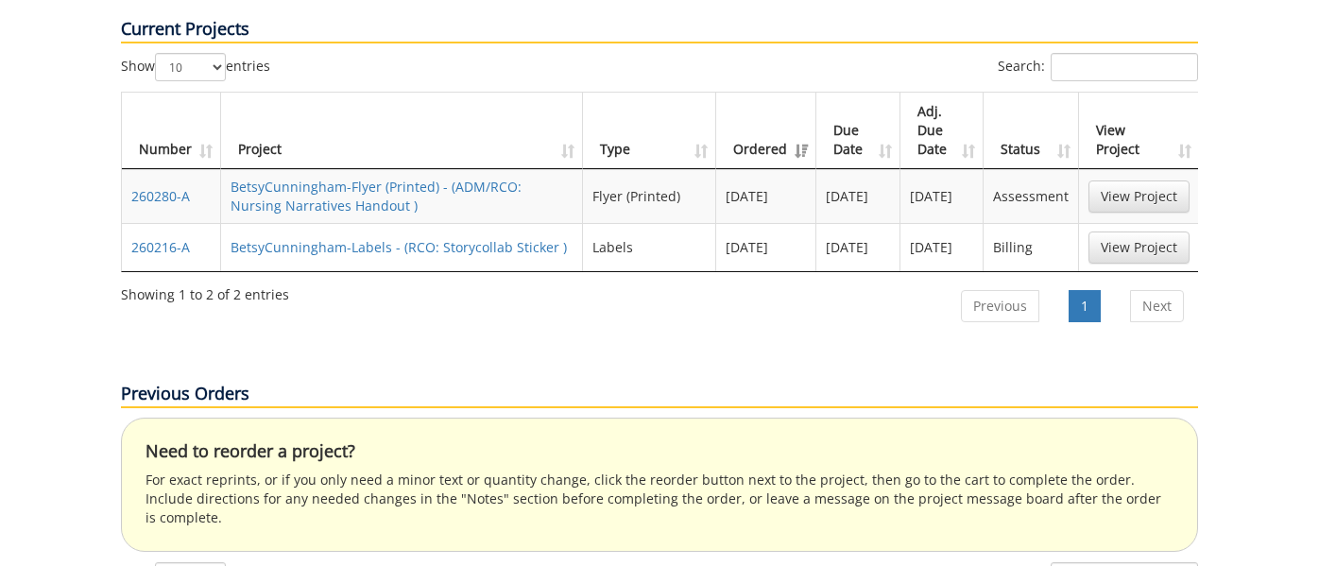
scroll to position [893, 0]
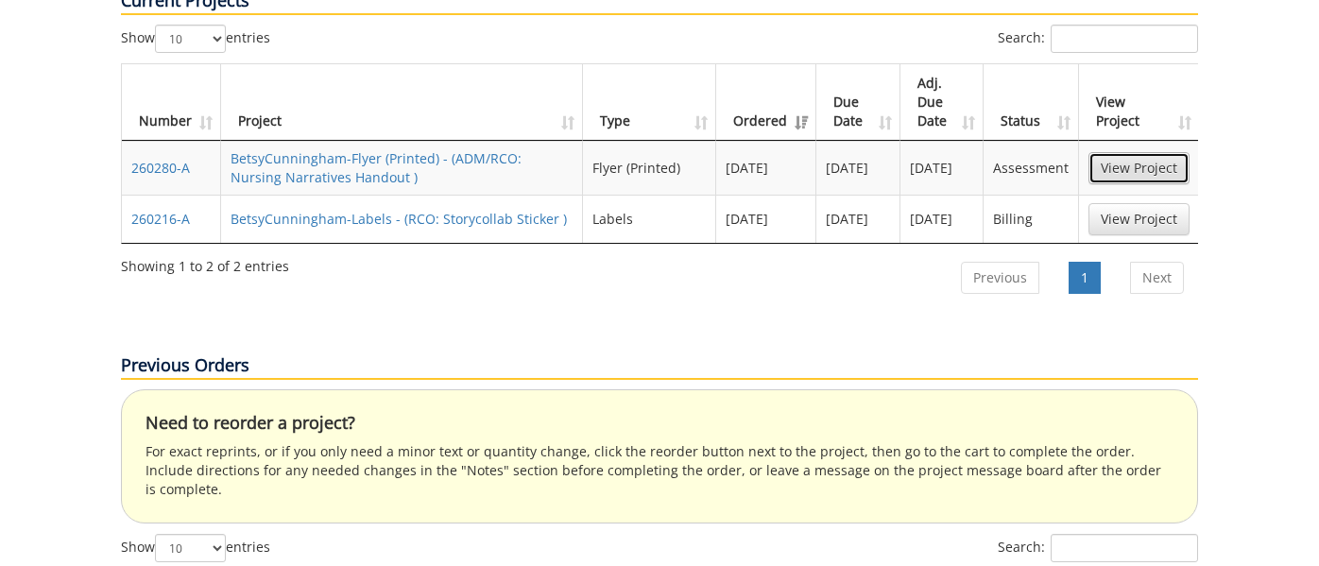
click at [1135, 152] on link "View Project" at bounding box center [1138, 168] width 101 height 32
